Goal: Task Accomplishment & Management: Manage account settings

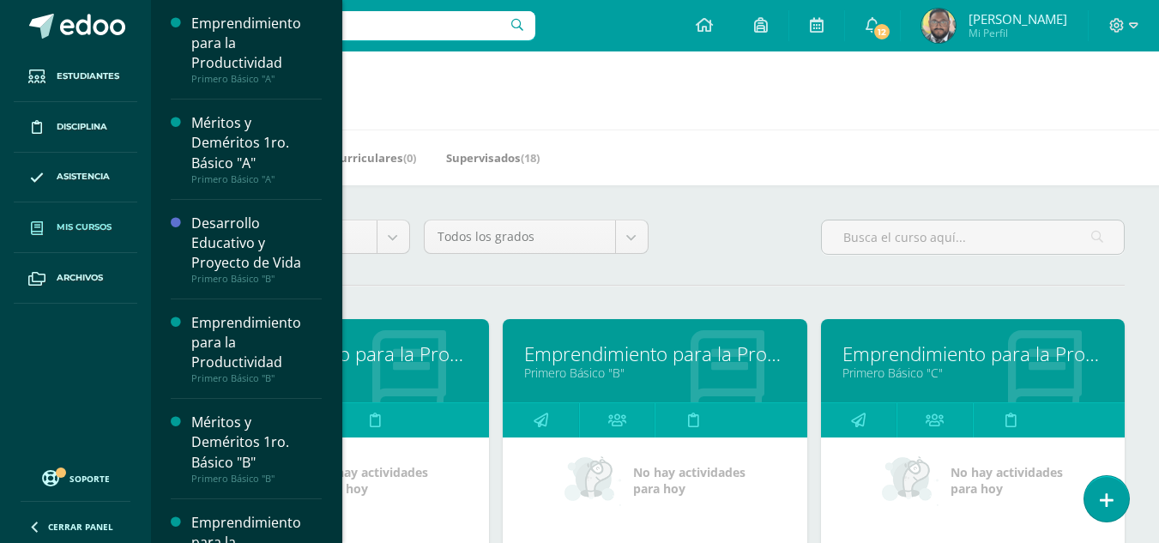
drag, startPoint x: 0, startPoint y: 0, endPoint x: 102, endPoint y: 240, distance: 261.1
click at [103, 240] on link "Mis cursos" at bounding box center [76, 228] width 124 height 51
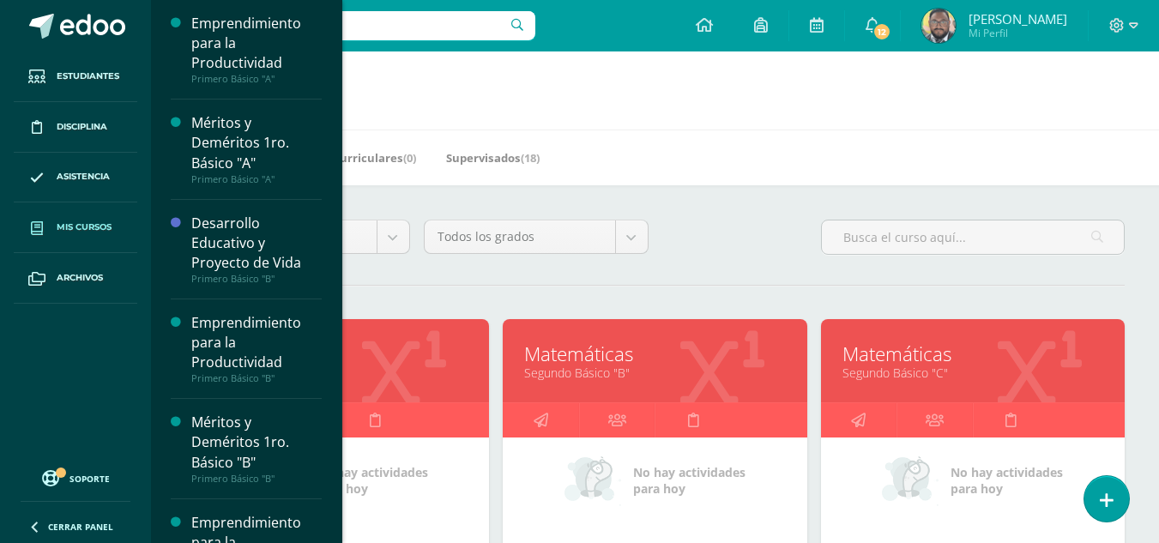
click at [73, 232] on span "Mis cursos" at bounding box center [84, 228] width 55 height 14
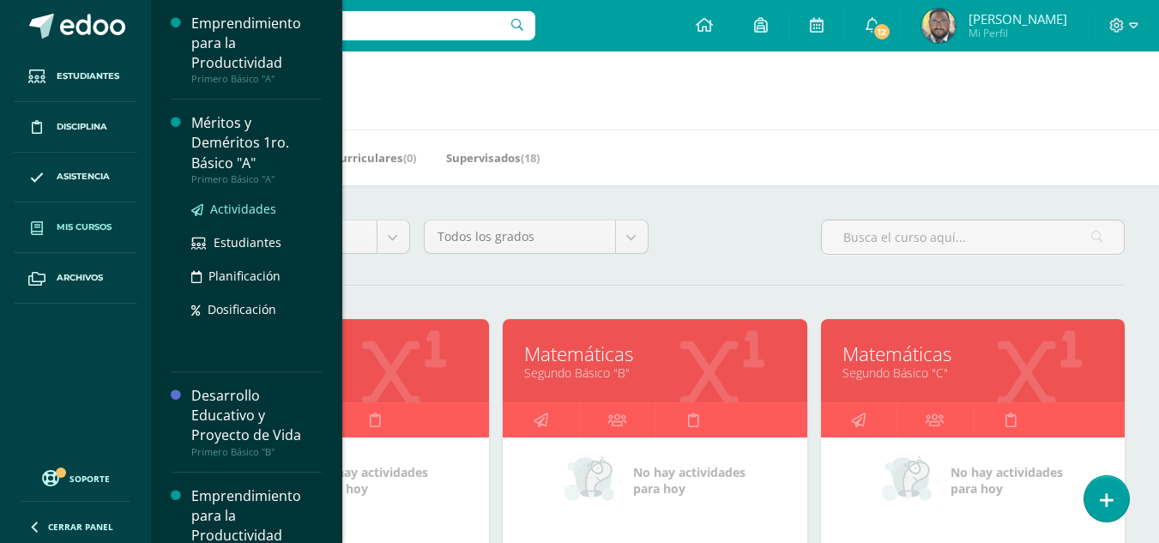
scroll to position [77, 0]
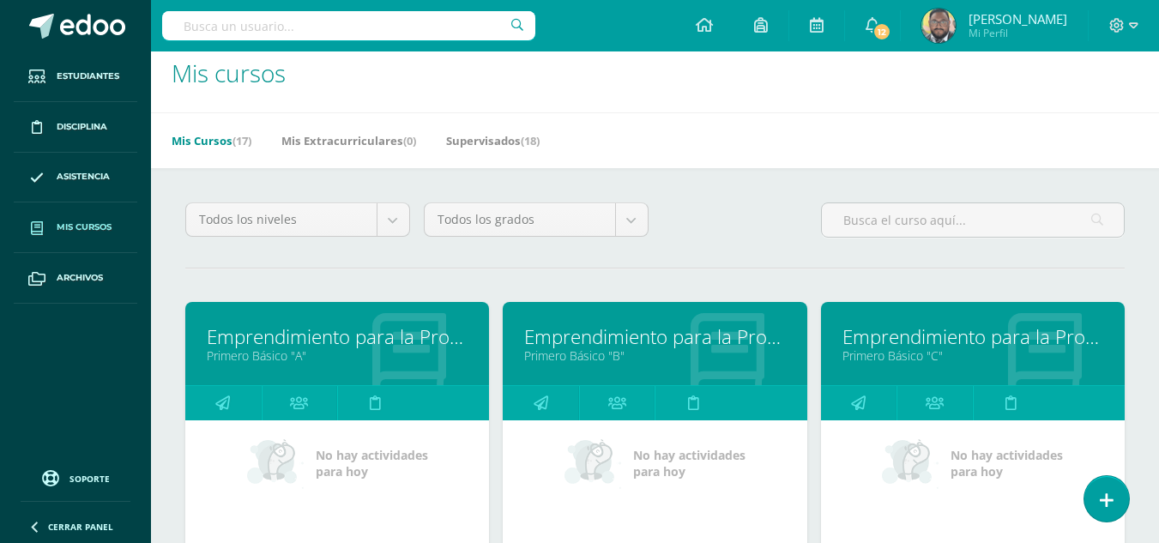
scroll to position [20, 0]
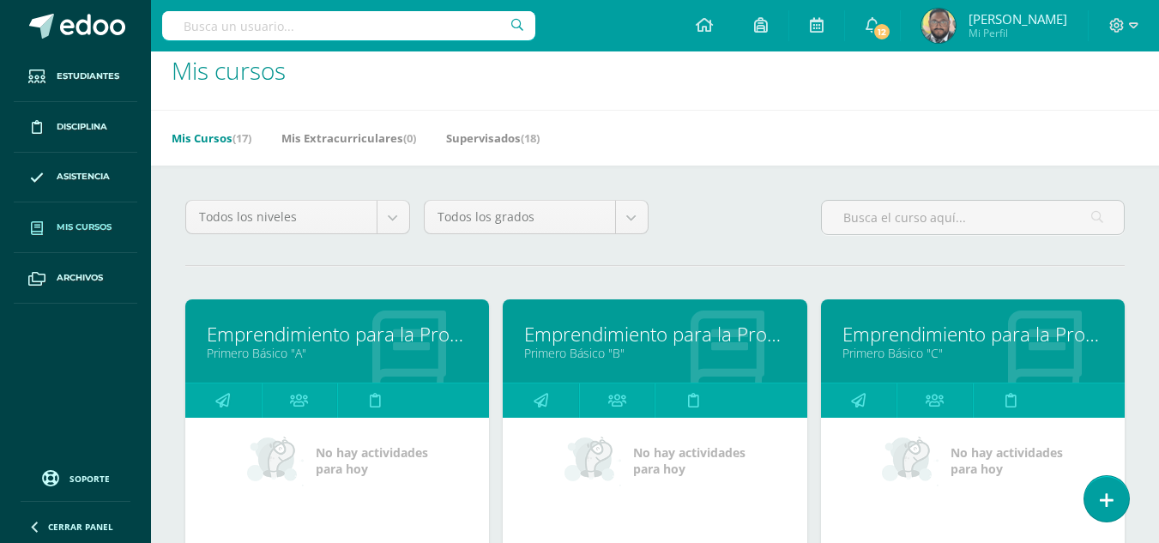
click at [861, 336] on link "Emprendimiento para la Productividad" at bounding box center [973, 334] width 261 height 27
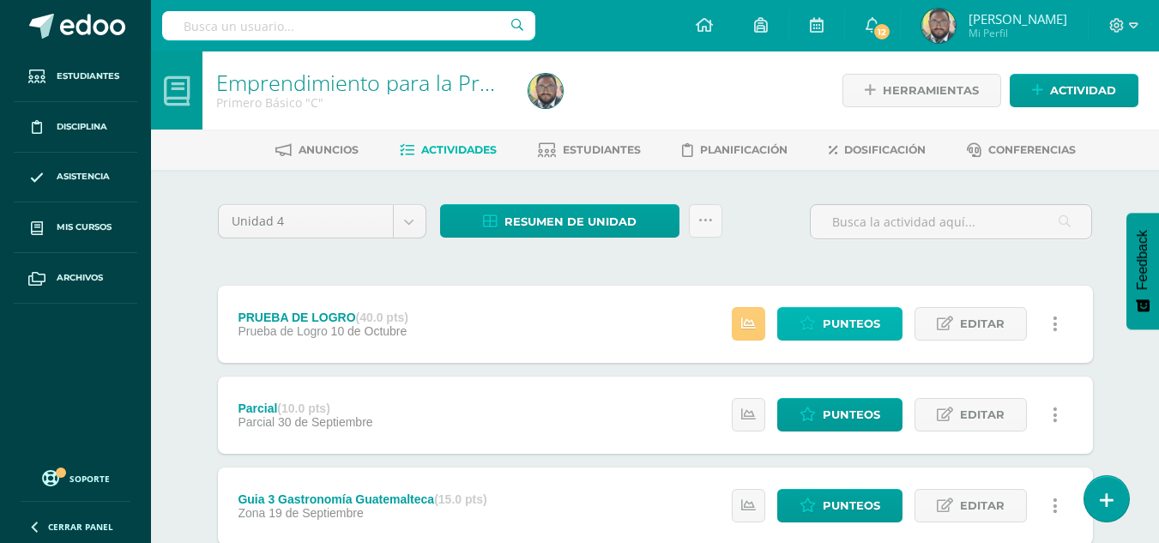
click at [823, 322] on link "Punteos" at bounding box center [839, 323] width 125 height 33
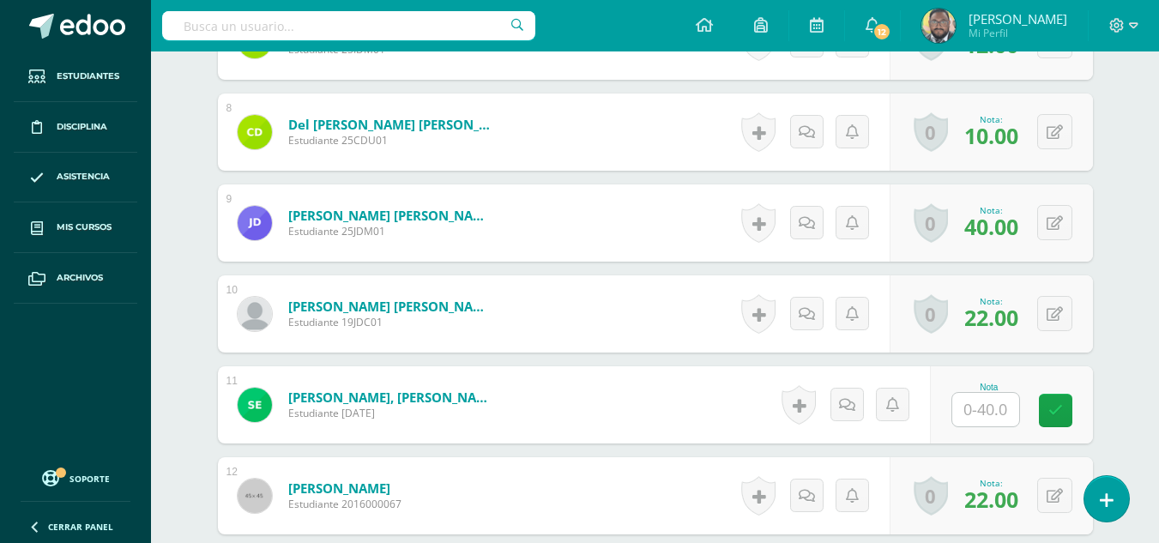
scroll to position [1311, 0]
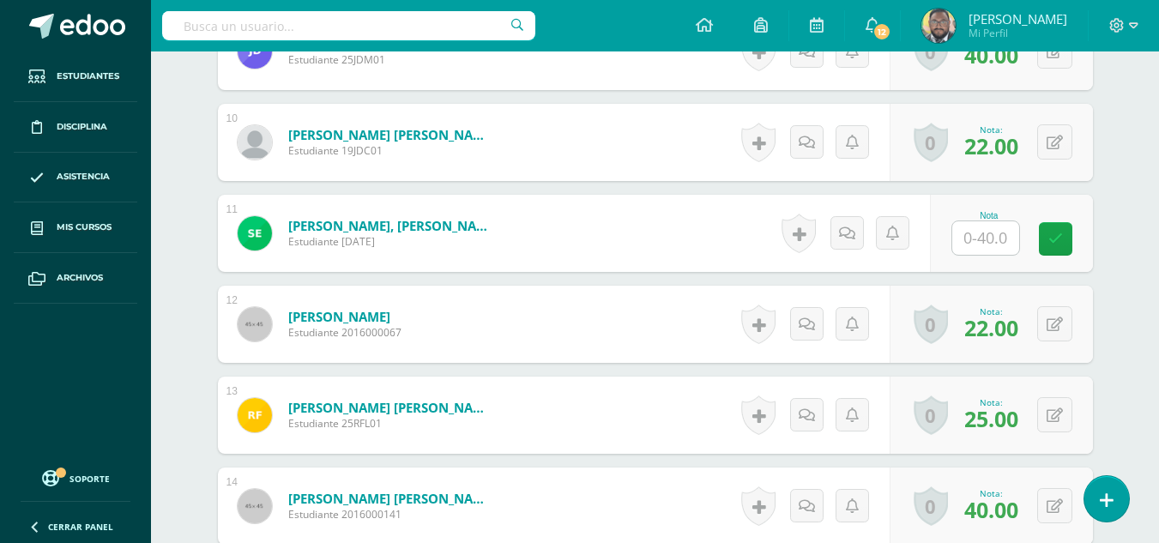
click at [1002, 250] on input "text" at bounding box center [986, 237] width 67 height 33
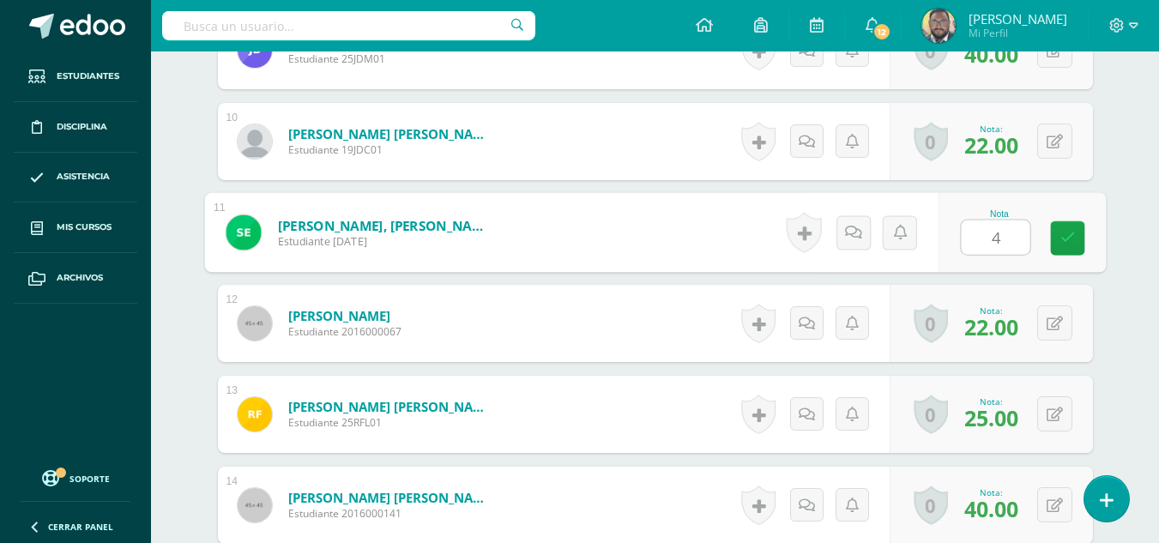
type input "40"
click at [1074, 238] on link at bounding box center [1067, 238] width 34 height 34
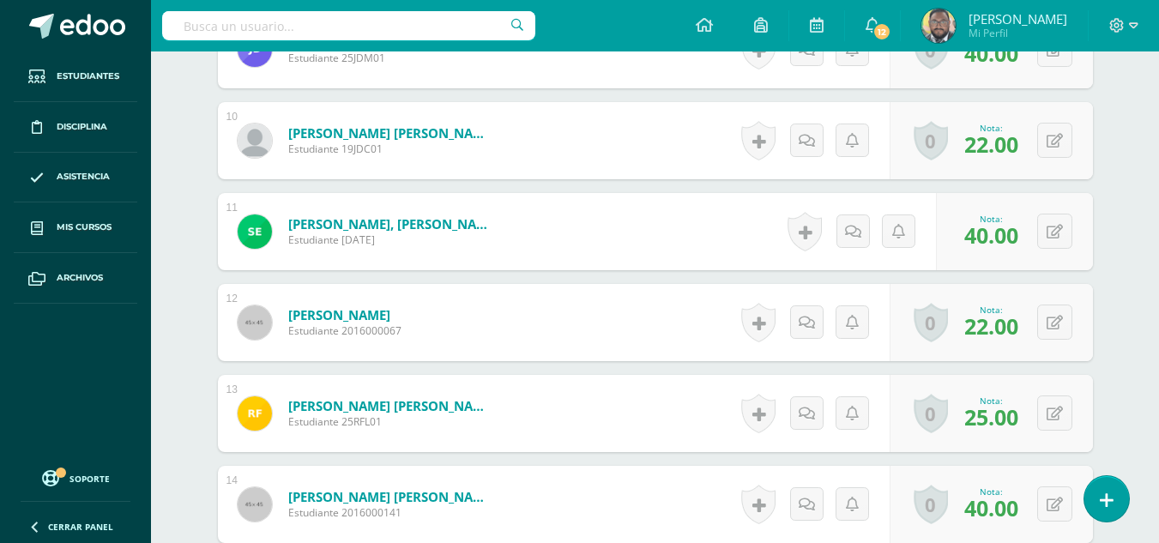
scroll to position [1314, 0]
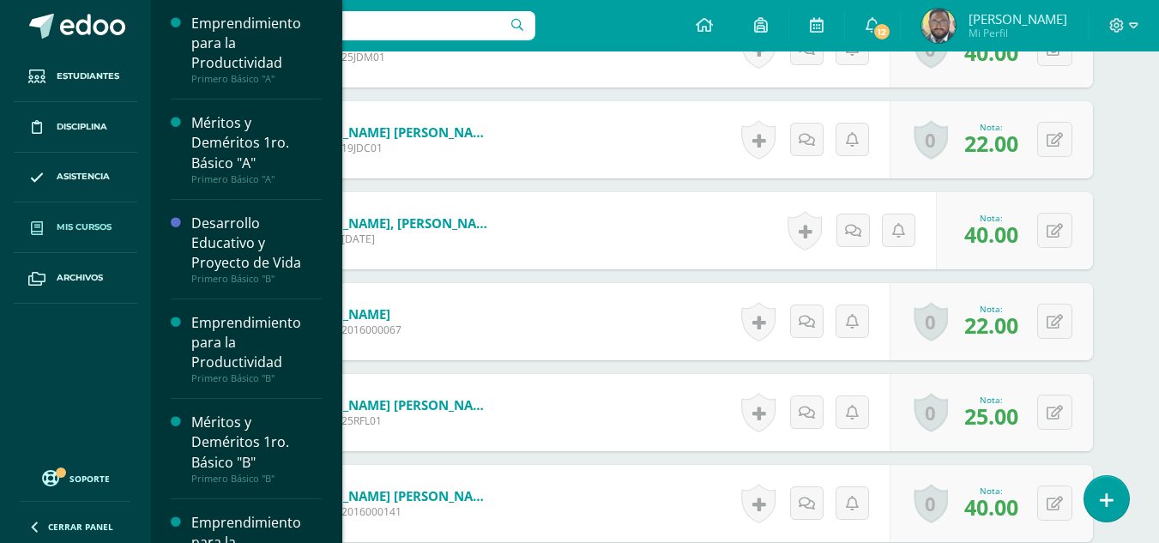
click at [89, 226] on span "Mis cursos" at bounding box center [84, 228] width 55 height 14
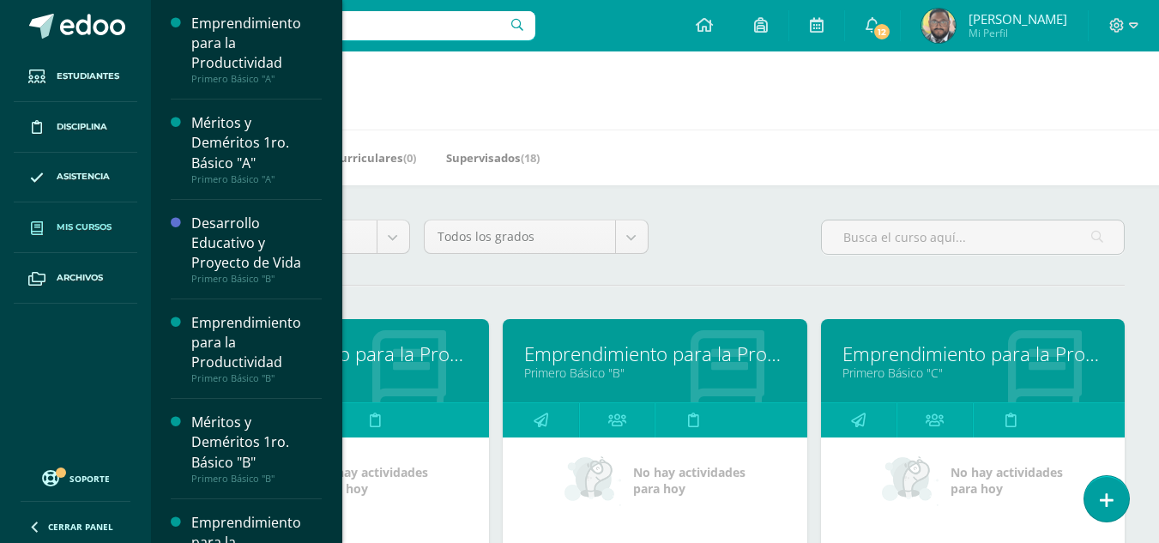
click at [703, 224] on div "Todos los niveles Todos los niveles Primaria Complementaria Bachillerato en CCL…" at bounding box center [654, 244] width 953 height 49
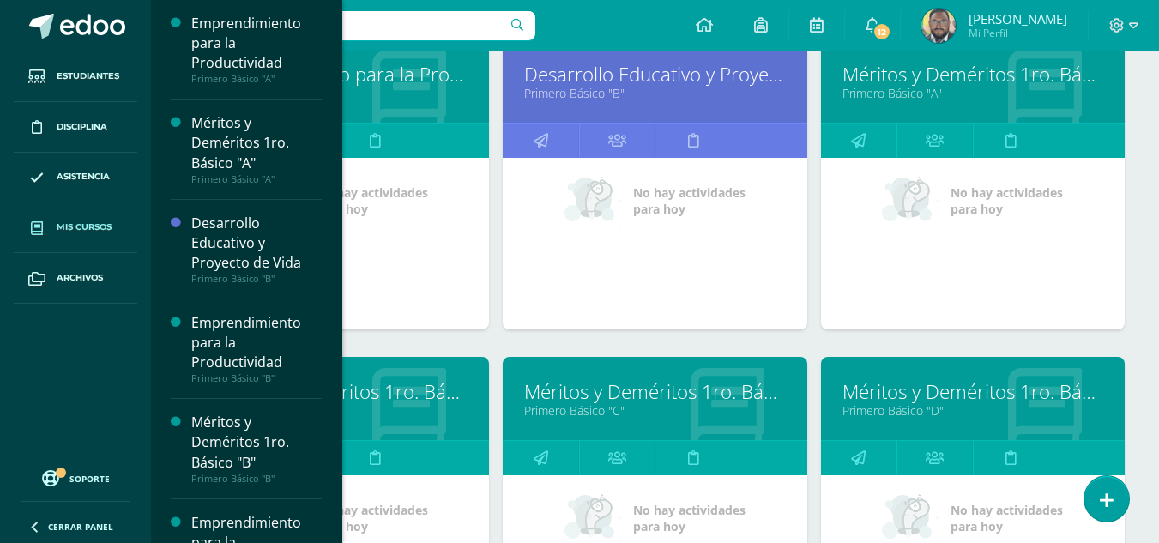
scroll to position [601, 0]
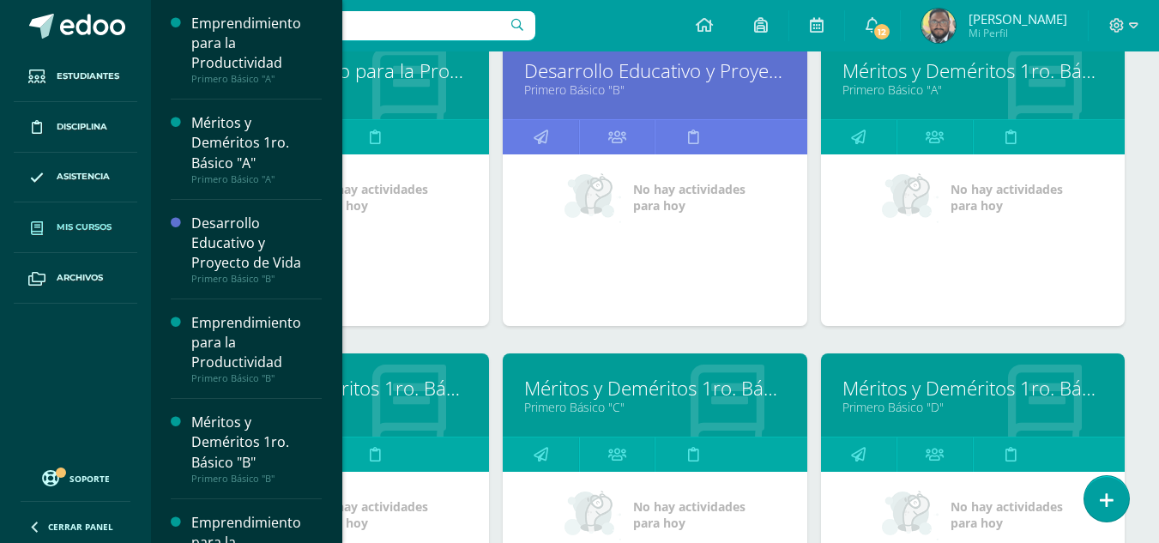
click at [399, 395] on link "Méritos y Deméritos 1ro. Básico "B"" at bounding box center [337, 388] width 261 height 27
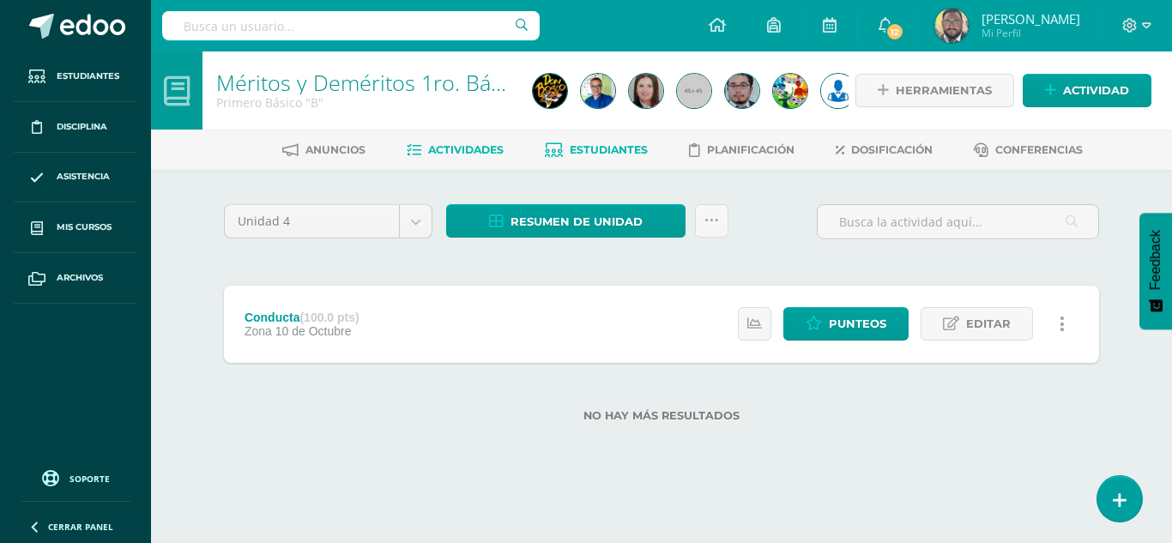
click at [581, 148] on span "Estudiantes" at bounding box center [609, 149] width 78 height 13
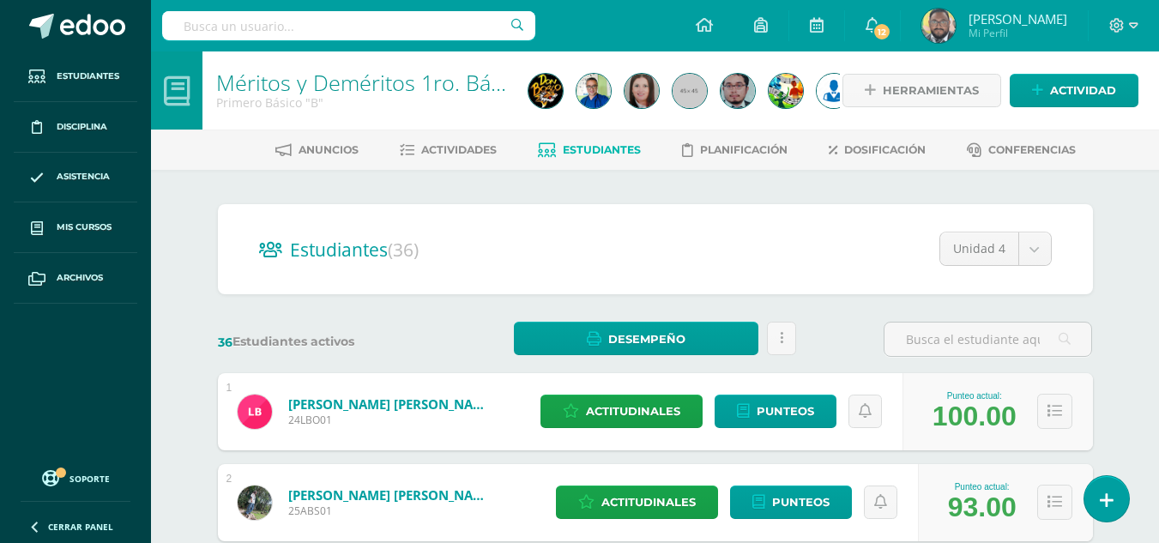
scroll to position [172, 0]
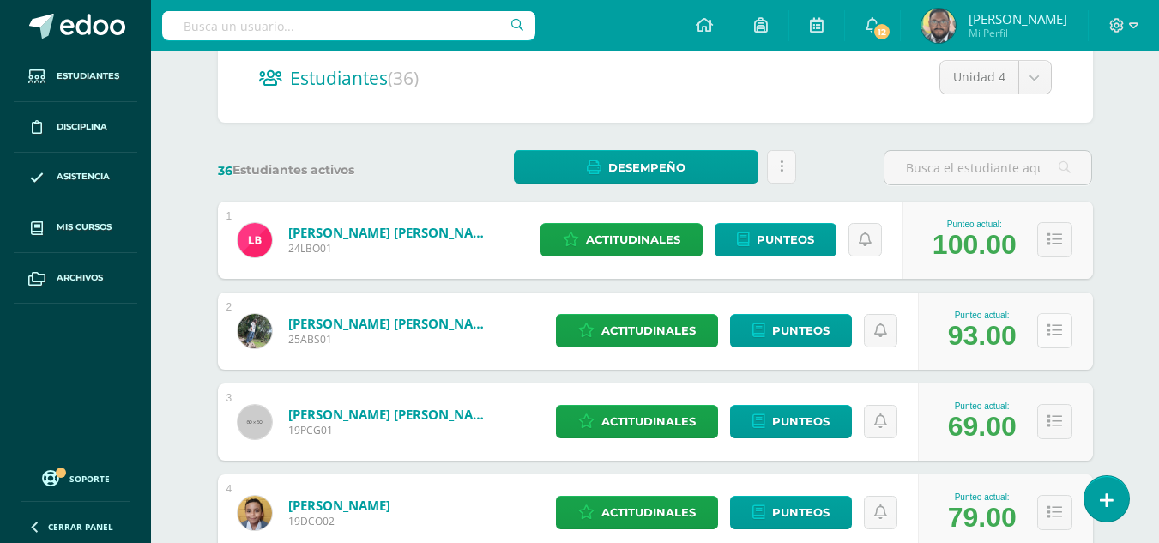
click at [1054, 335] on icon at bounding box center [1055, 331] width 15 height 15
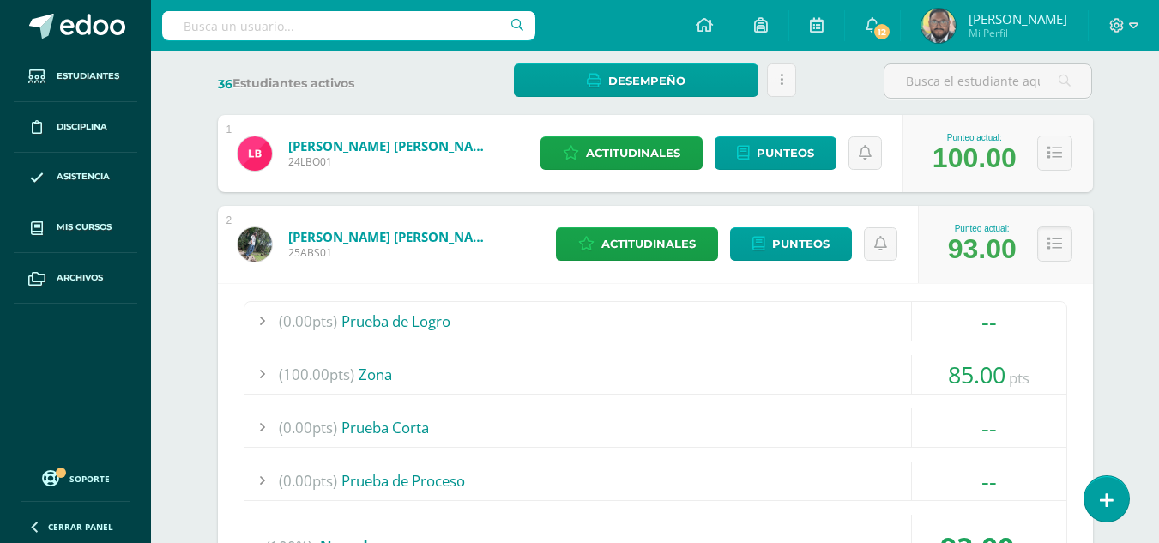
scroll to position [257, 0]
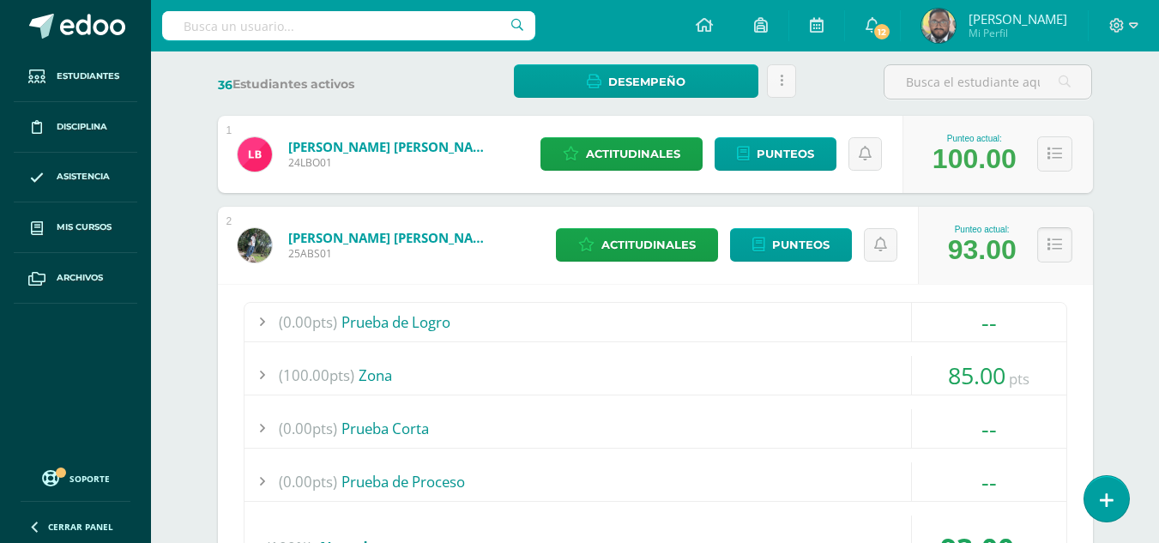
click at [1055, 248] on icon at bounding box center [1055, 245] width 15 height 15
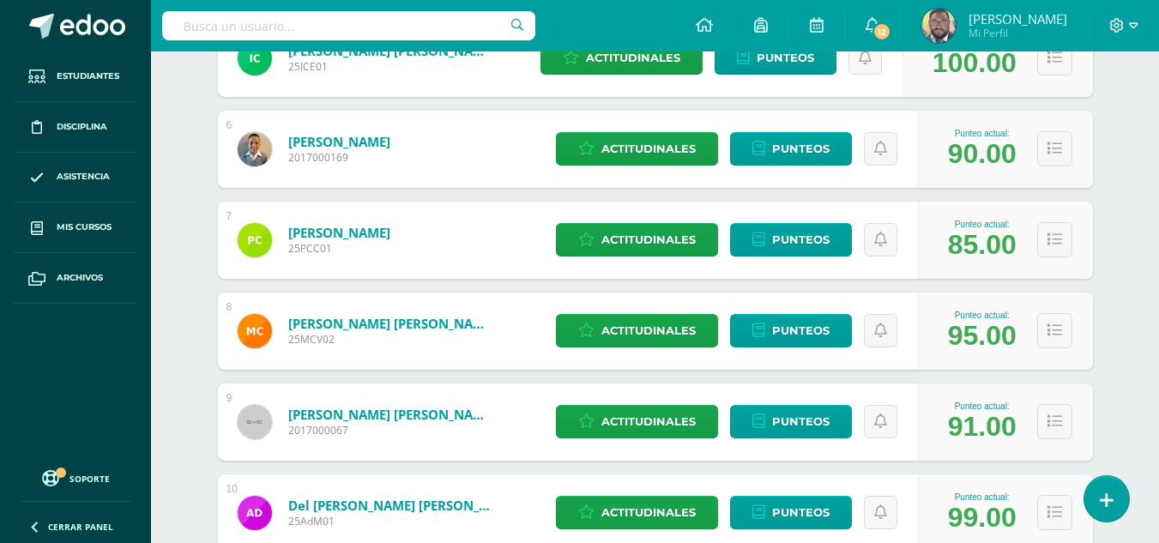
scroll to position [772, 0]
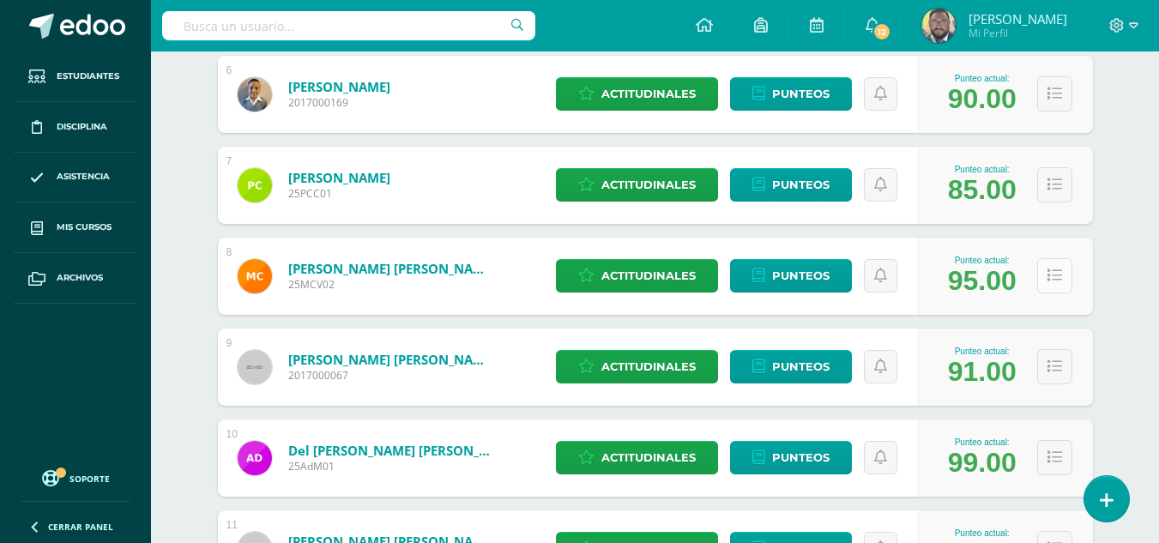
click at [1061, 276] on icon at bounding box center [1055, 276] width 15 height 15
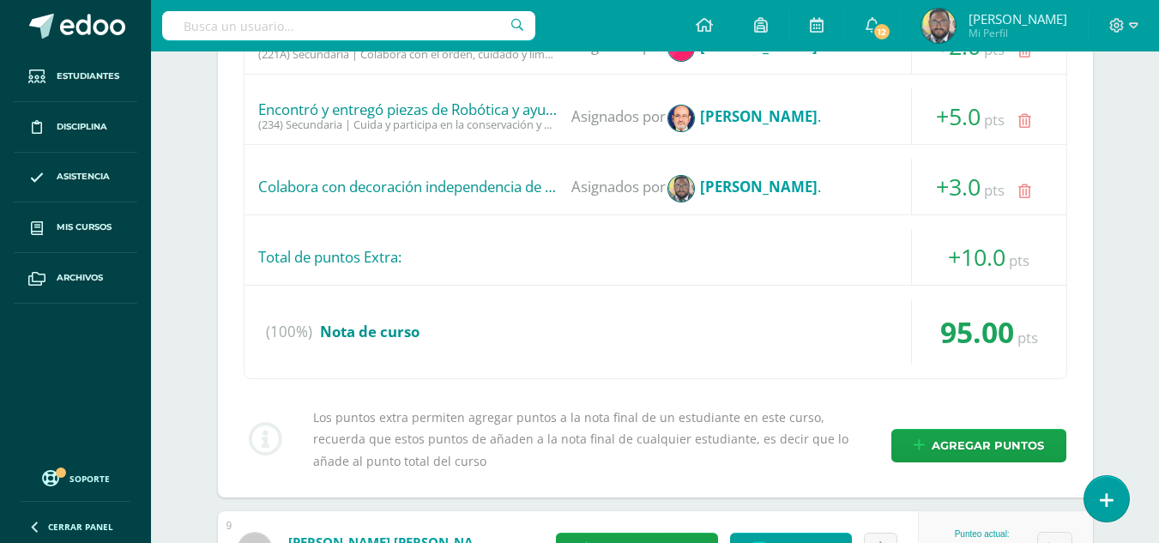
scroll to position [1373, 0]
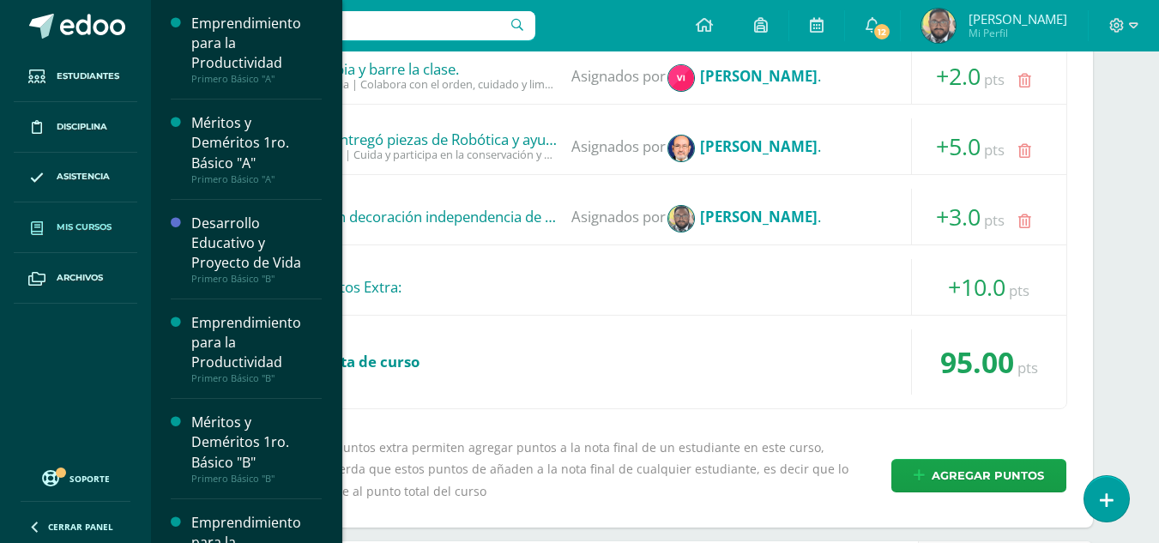
click at [92, 235] on link "Mis cursos" at bounding box center [76, 228] width 124 height 51
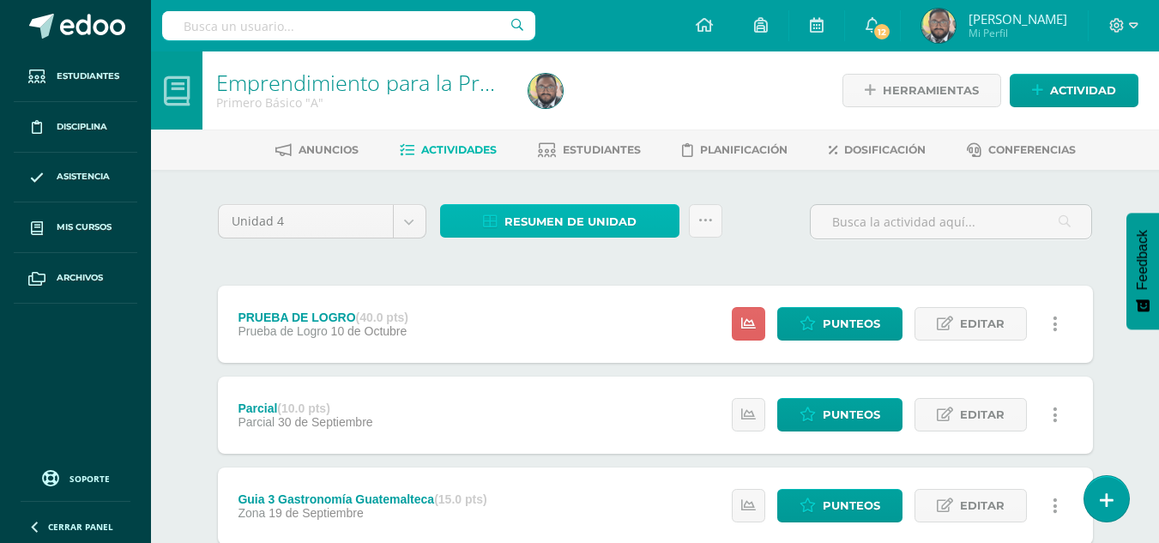
click at [593, 222] on span "Resumen de unidad" at bounding box center [571, 222] width 132 height 32
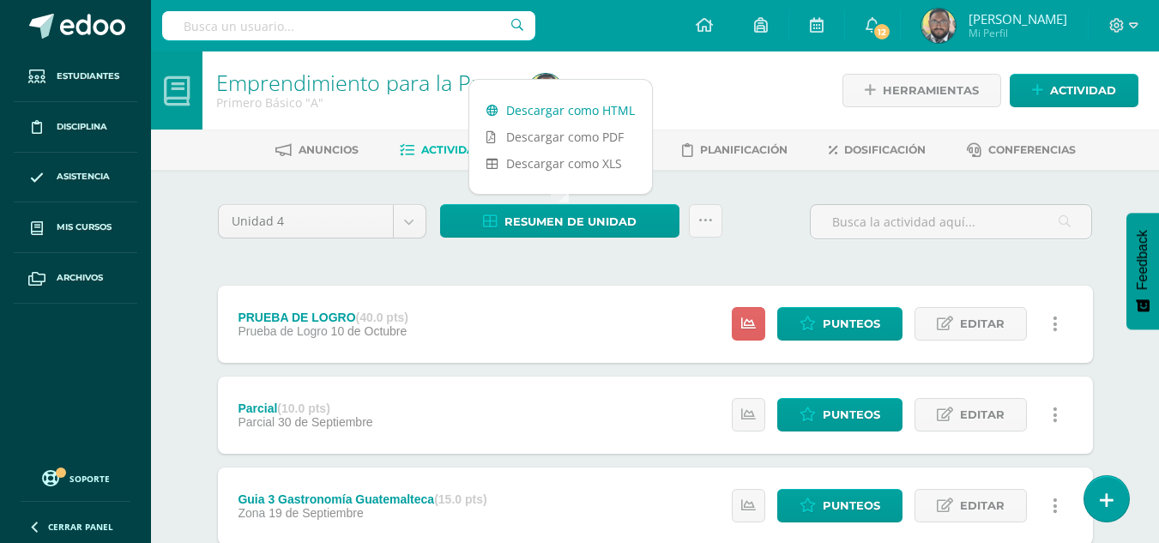
click at [535, 110] on link "Descargar como HTML" at bounding box center [560, 110] width 183 height 27
click at [849, 319] on span "Punteos" at bounding box center [851, 324] width 57 height 32
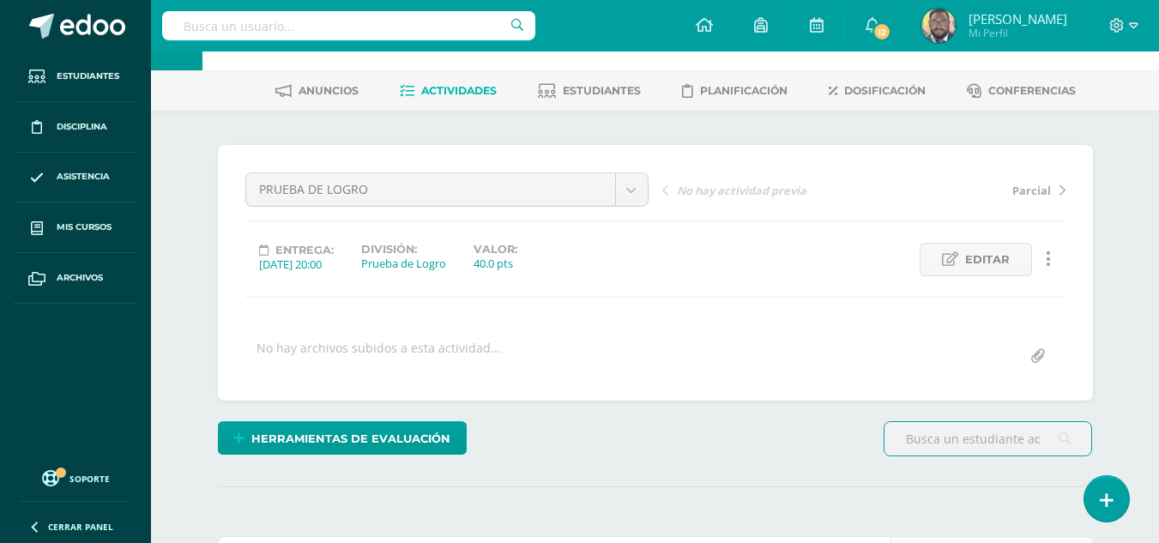
scroll to position [60, 0]
